Goal: Information Seeking & Learning: Learn about a topic

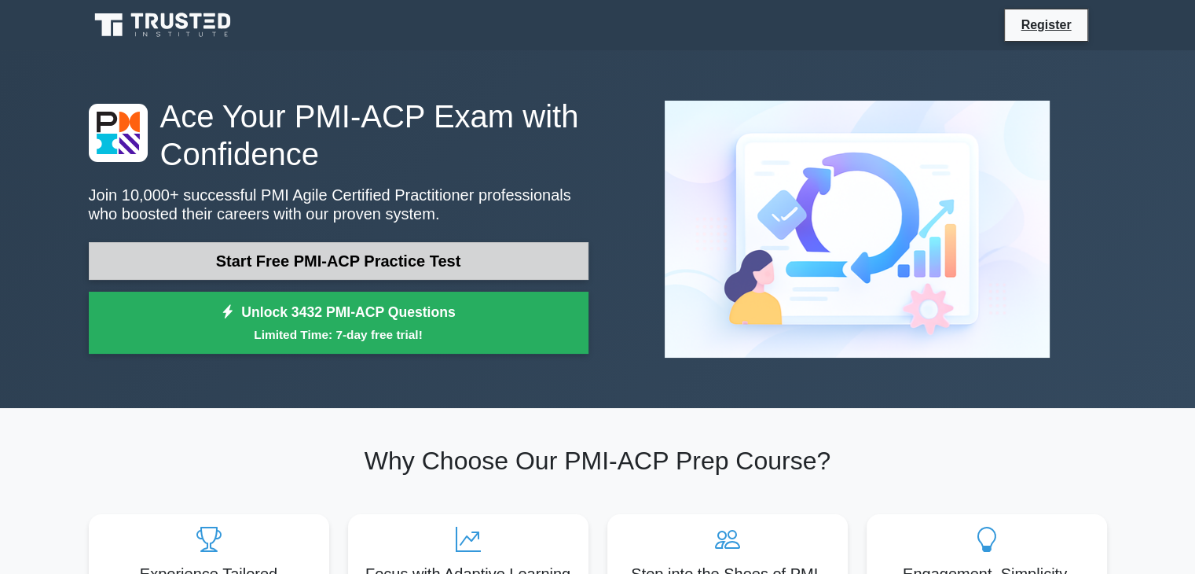
click at [492, 255] on link "Start Free PMI-ACP Practice Test" at bounding box center [339, 261] width 500 height 38
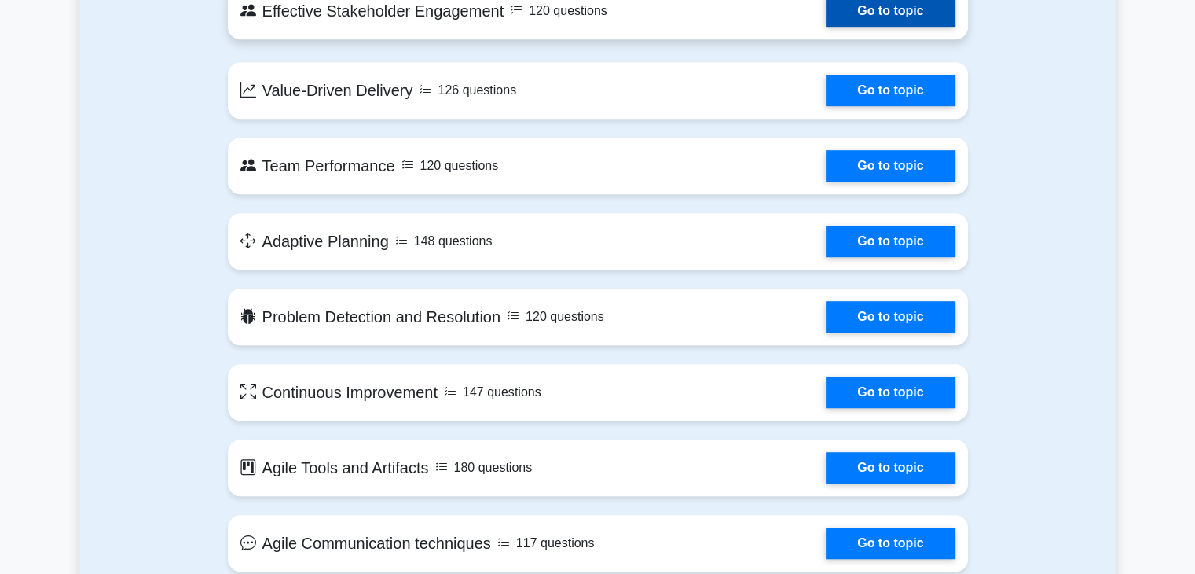
scroll to position [933, 0]
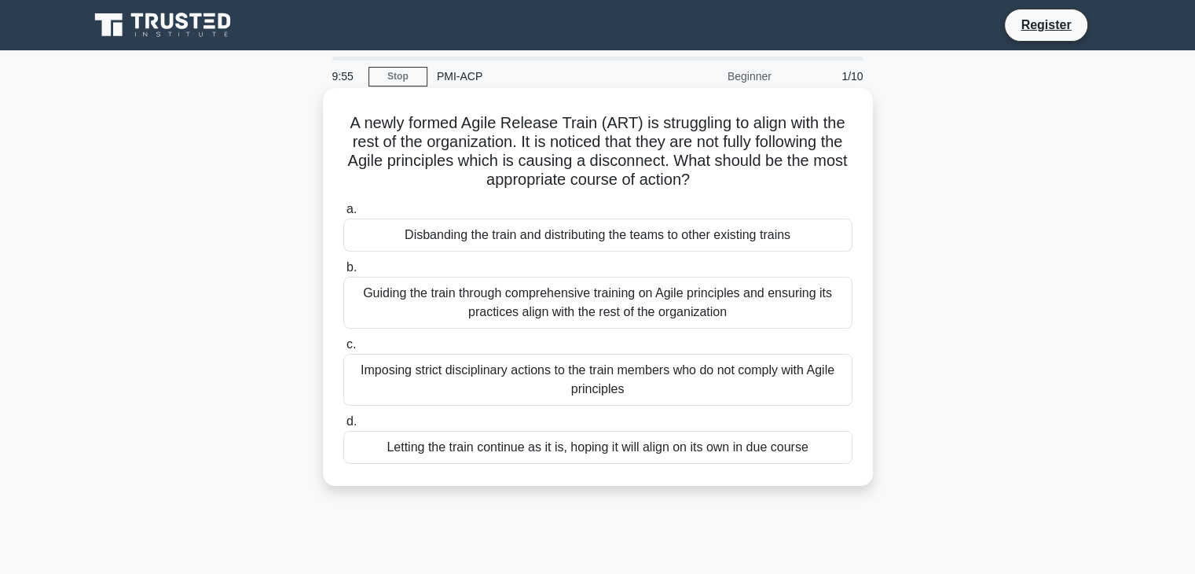
click at [518, 240] on div "Disbanding the train and distributing the teams to other existing trains" at bounding box center [597, 234] width 509 height 33
click at [343, 214] on input "a. Disbanding the train and distributing the teams to other existing trains" at bounding box center [343, 209] width 0 height 10
